Goal: Navigation & Orientation: Understand site structure

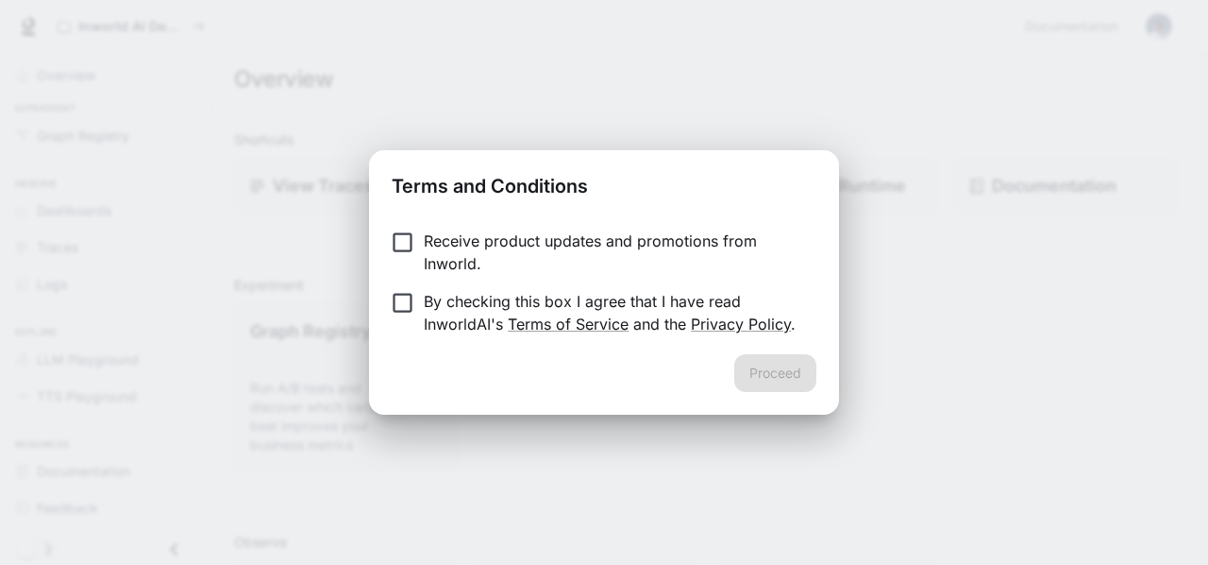
click at [478, 235] on p "Receive product updates and promotions from Inworld." at bounding box center [613, 251] width 378 height 45
click at [463, 301] on p "By checking this box I agree that I have read InworldAI's Terms of Service and …" at bounding box center [613, 312] width 378 height 45
click at [772, 375] on button "Proceed" at bounding box center [775, 373] width 82 height 38
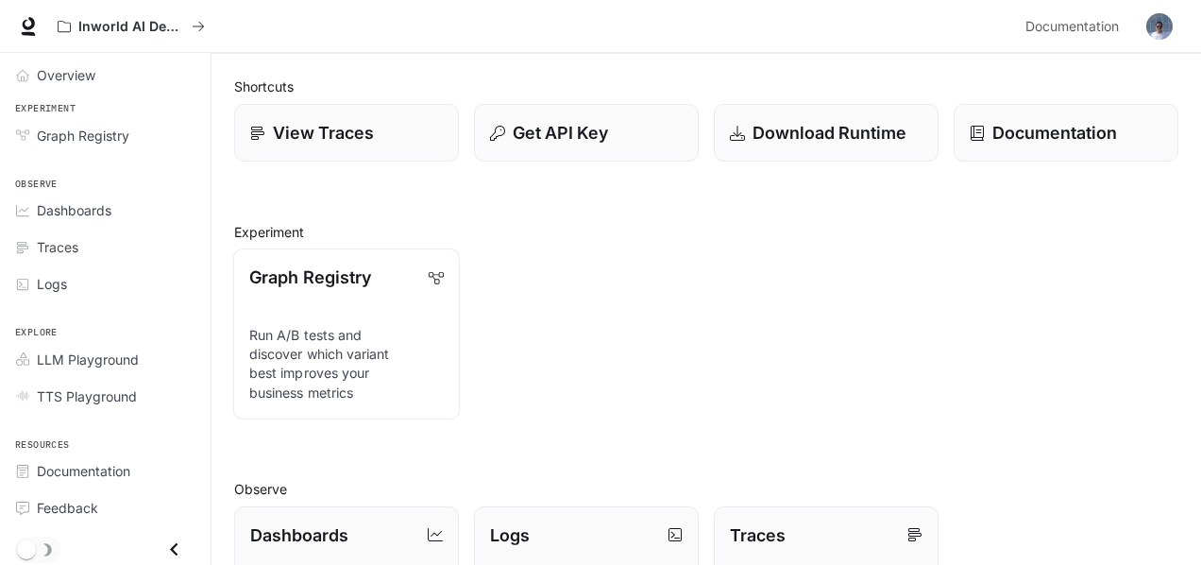
scroll to position [94, 0]
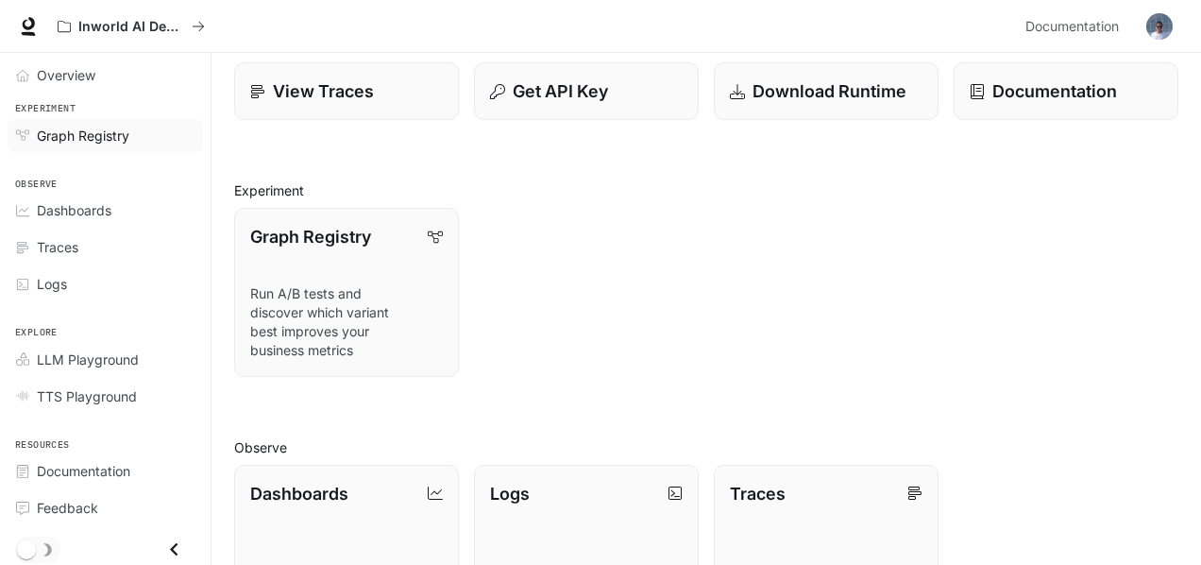
click at [92, 128] on span "Graph Registry" at bounding box center [83, 136] width 93 height 20
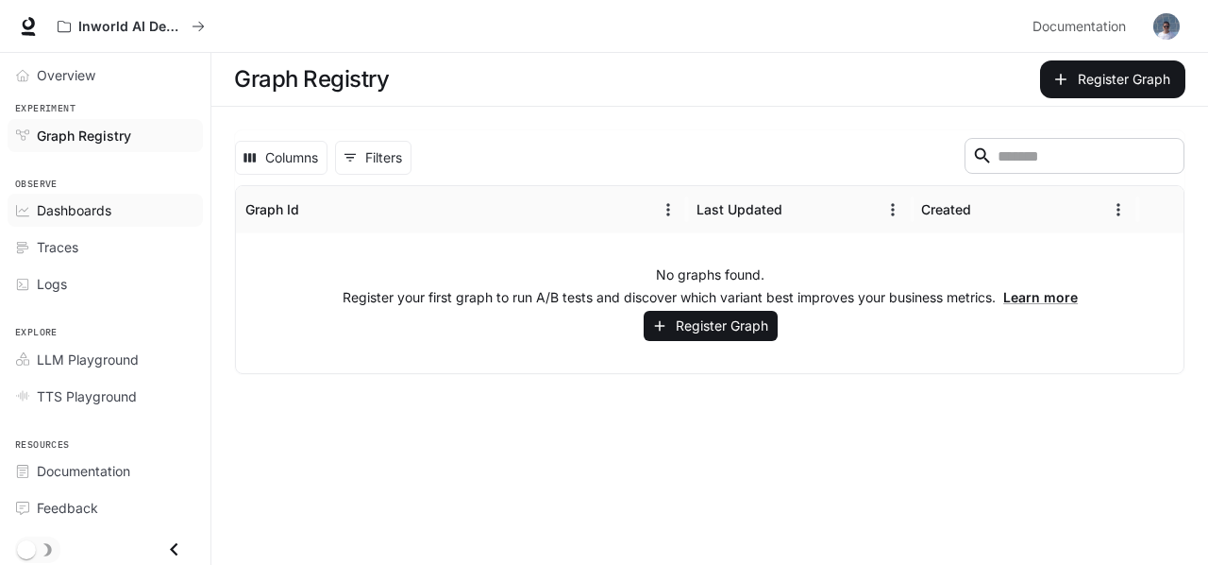
click at [88, 207] on span "Dashboards" at bounding box center [74, 210] width 75 height 20
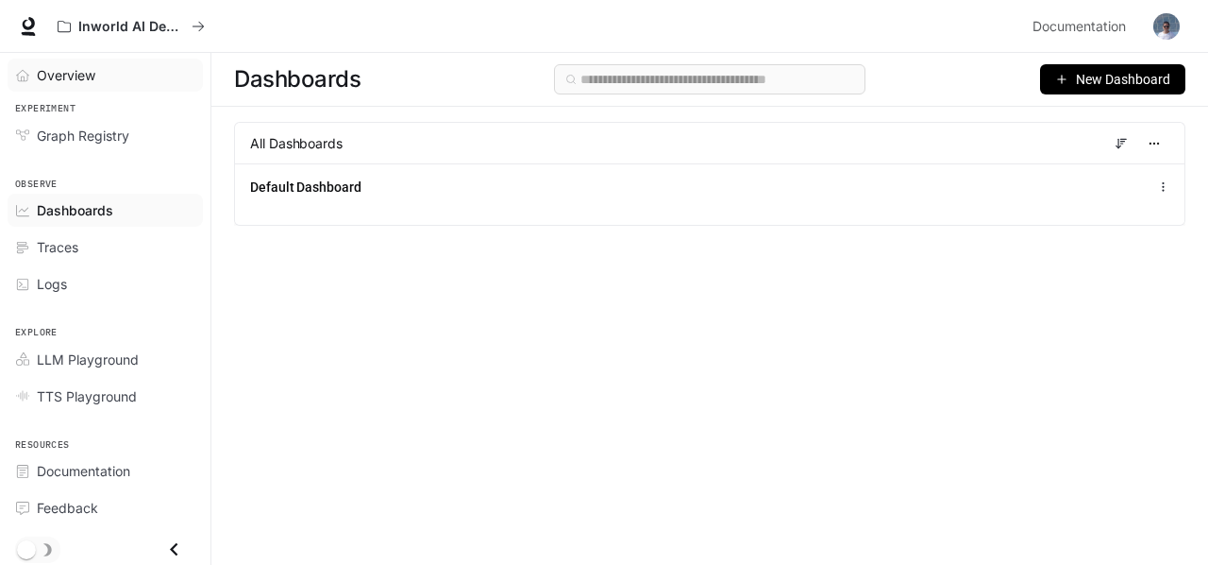
click at [83, 70] on span "Overview" at bounding box center [66, 75] width 59 height 20
